Goal: Task Accomplishment & Management: Manage account settings

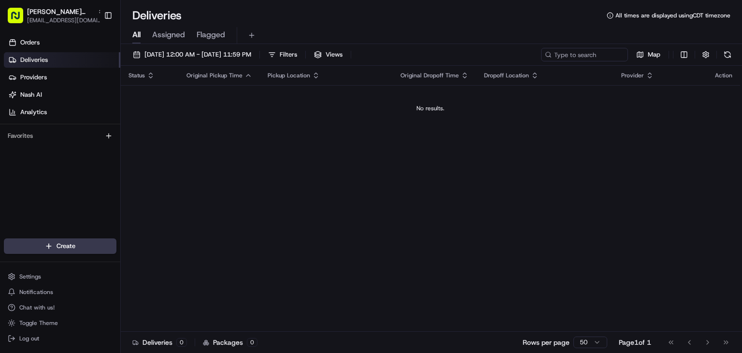
click at [39, 59] on span "Deliveries" at bounding box center [34, 60] width 28 height 9
click at [40, 45] on link "Orders" at bounding box center [62, 42] width 116 height 15
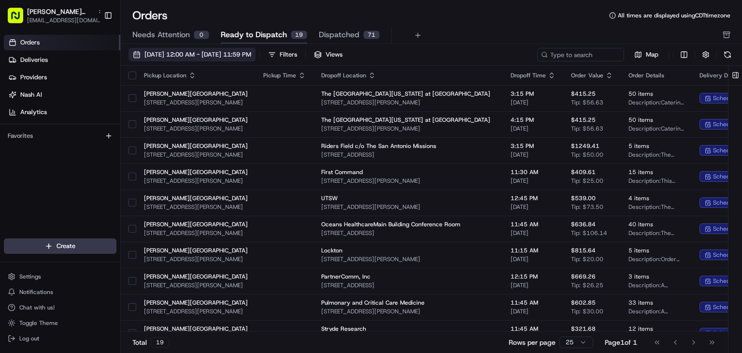
click at [251, 51] on span "[DATE] 12:00 AM - [DATE] 11:59 PM" at bounding box center [198, 54] width 107 height 9
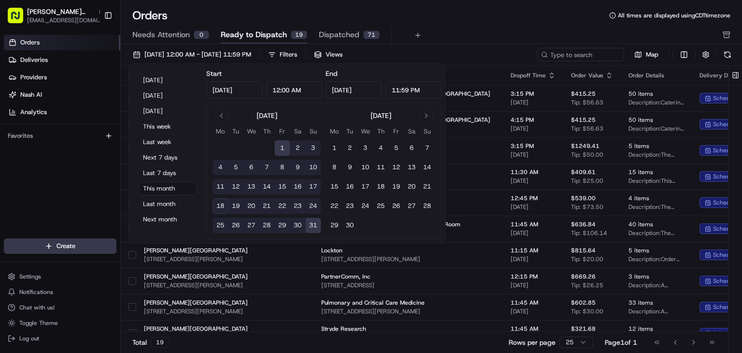
click at [239, 205] on button "19" at bounding box center [235, 205] width 15 height 15
type input "[DATE]"
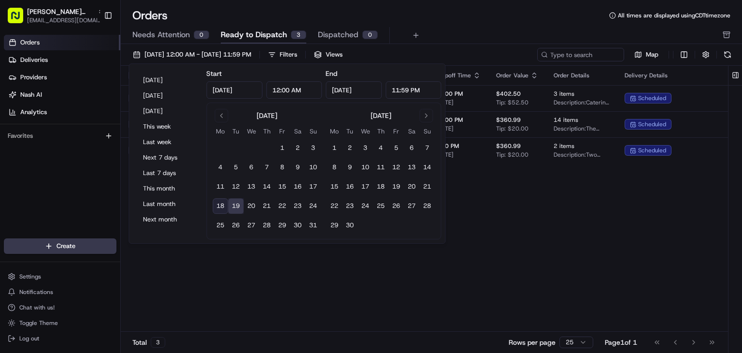
click at [445, 15] on div "Orders All times are displayed using CDT timezone" at bounding box center [432, 15] width 622 height 15
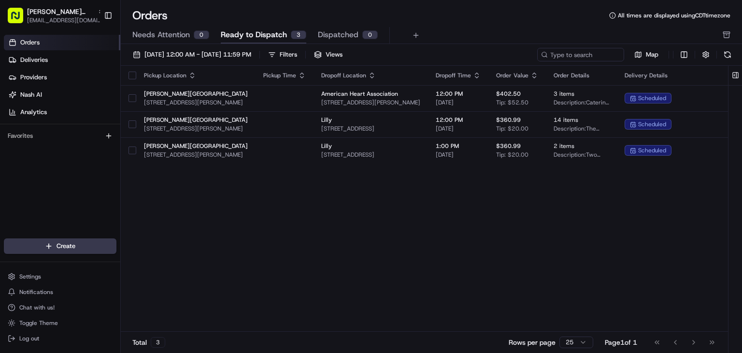
click at [134, 73] on button "button" at bounding box center [133, 76] width 8 height 8
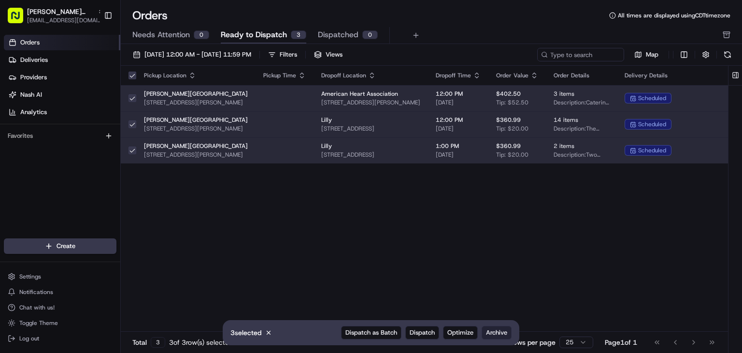
click at [486, 335] on span "Archive" at bounding box center [496, 332] width 21 height 9
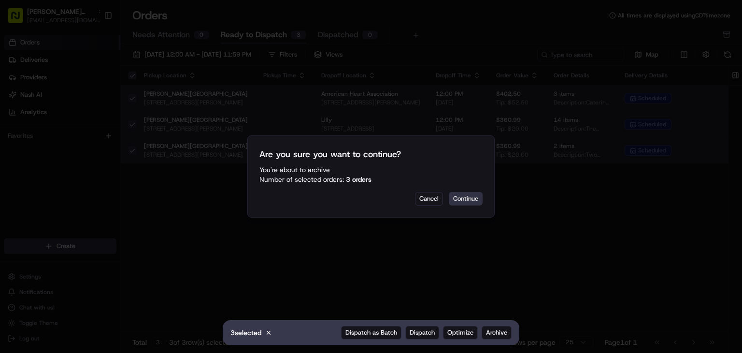
click at [479, 199] on button "Continue" at bounding box center [466, 199] width 34 height 14
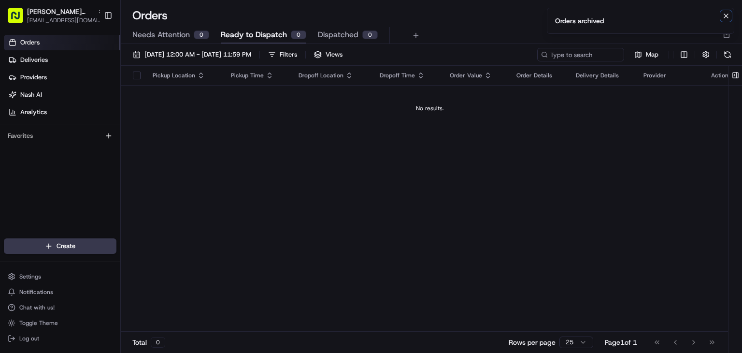
click at [726, 19] on icon "Notifications (F8)" at bounding box center [727, 16] width 8 height 8
click at [729, 34] on icon "button" at bounding box center [727, 35] width 8 height 8
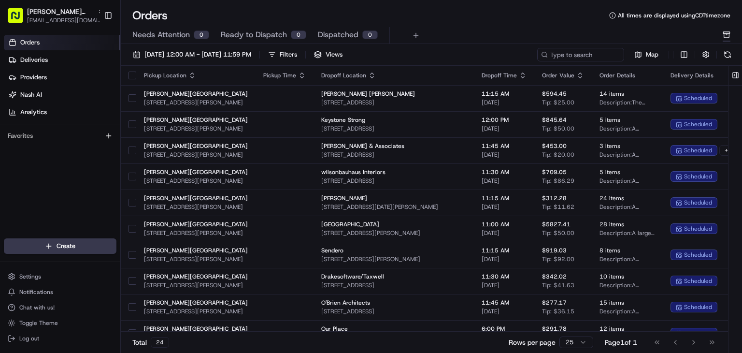
click at [729, 34] on icon "button" at bounding box center [727, 35] width 8 height 8
